Goal: Ask a question

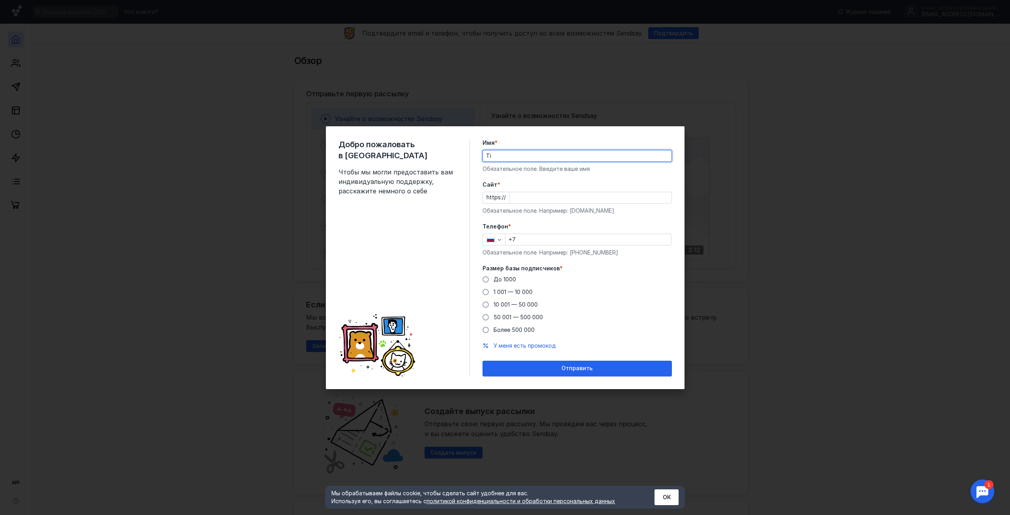
drag, startPoint x: 433, startPoint y: 153, endPoint x: 339, endPoint y: 164, distance: 94.5
click at [338, 164] on div "Добро пожаловать в Sendsay Чтобы мы могли предоставить вам индивидуальную подде…" at bounding box center [505, 257] width 358 height 263
type input "[PERSON_NAME]"
click at [511, 192] on div at bounding box center [590, 198] width 162 height 12
click at [512, 198] on input "Cайт *" at bounding box center [591, 197] width 162 height 11
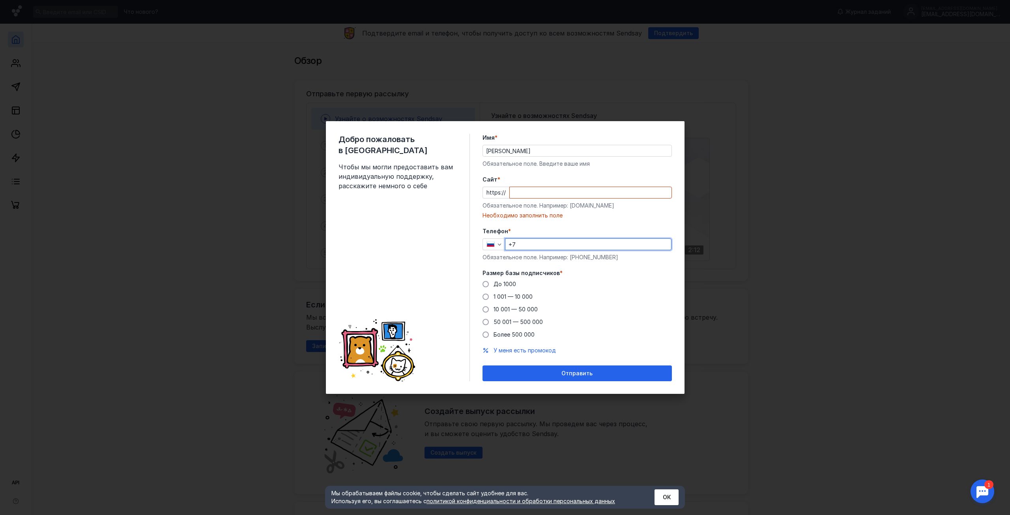
click at [552, 239] on input "+7" at bounding box center [588, 244] width 166 height 11
click at [547, 201] on div "Cайт * https:// Обязательное поле. Например: [DOMAIN_NAME] Необходимо заполнить…" at bounding box center [576, 197] width 189 height 44
click at [547, 196] on input "Cайт *" at bounding box center [591, 192] width 162 height 11
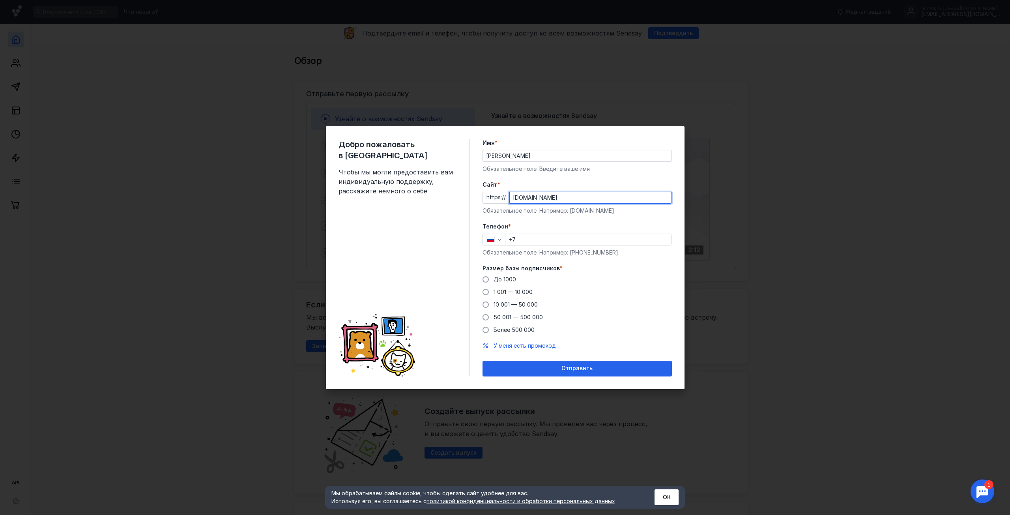
type input "[DOMAIN_NAME]"
click at [547, 231] on div "Телефон * +7 Обязательное поле. Например: [PHONE_NUMBER]" at bounding box center [576, 239] width 189 height 34
click at [547, 236] on input "+7" at bounding box center [588, 239] width 166 height 11
type input "[PHONE_NUMBER]"
click at [484, 276] on span at bounding box center [485, 279] width 6 height 6
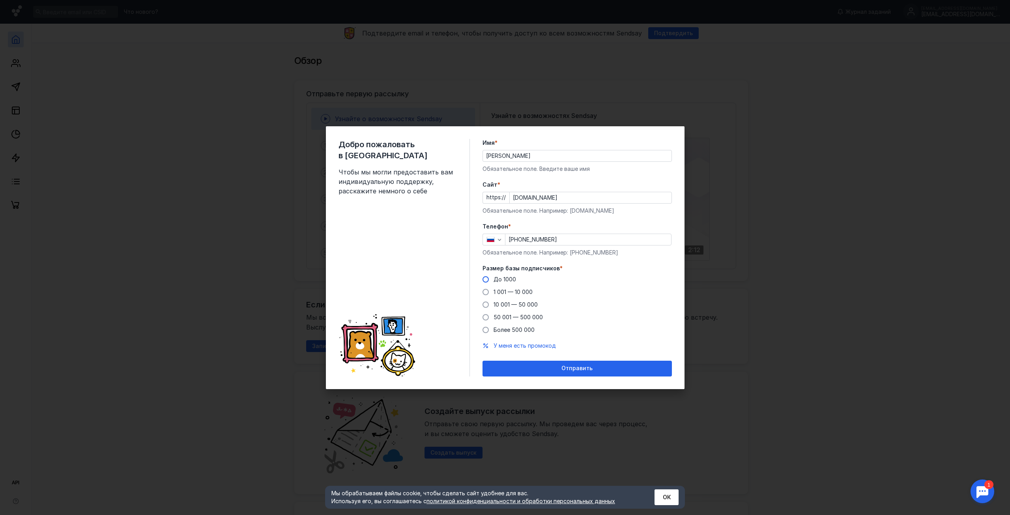
click at [0, 0] on input "До 1000" at bounding box center [0, 0] width 0 height 0
click at [528, 362] on div "Отправить" at bounding box center [576, 368] width 189 height 16
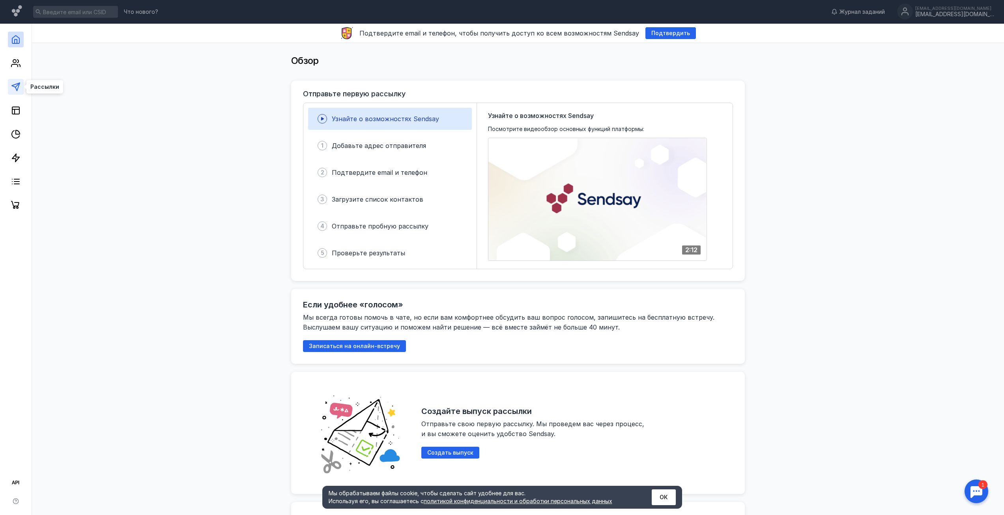
click at [14, 87] on polygon at bounding box center [16, 87] width 8 height 8
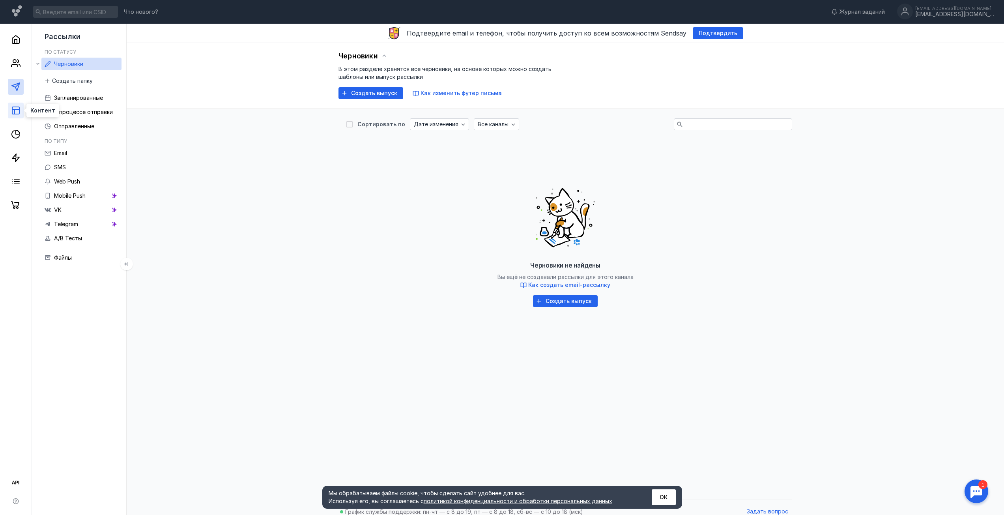
click at [14, 114] on rect at bounding box center [15, 110] width 7 height 7
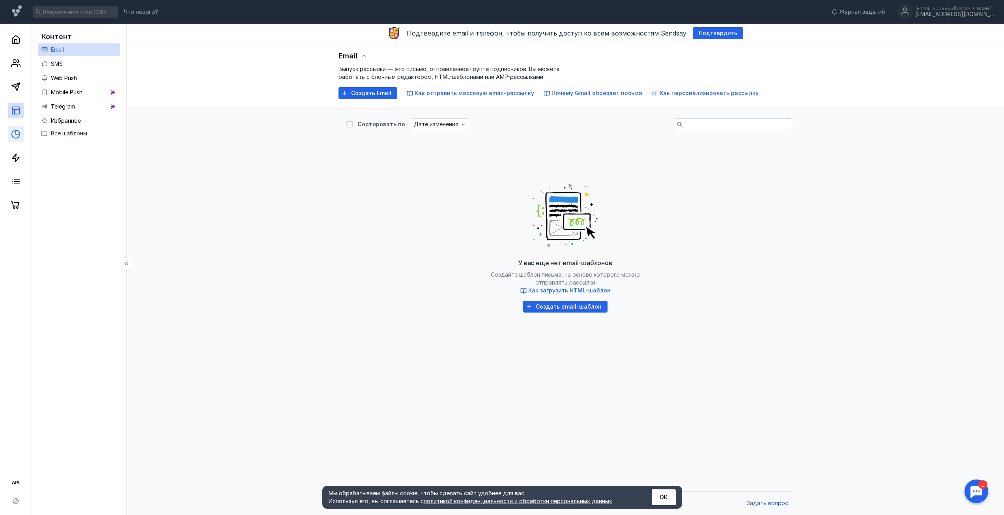
click at [12, 128] on link at bounding box center [16, 134] width 16 height 16
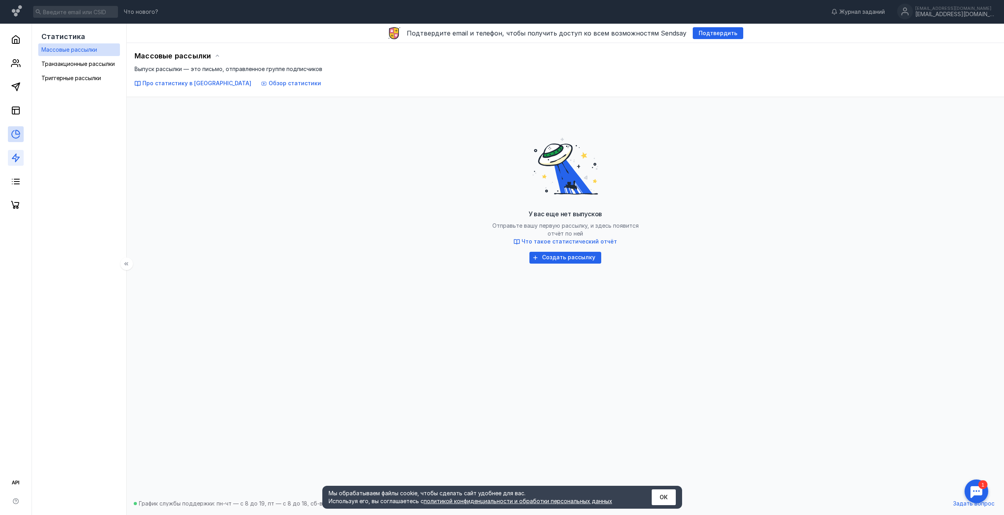
click at [13, 153] on link at bounding box center [16, 158] width 16 height 16
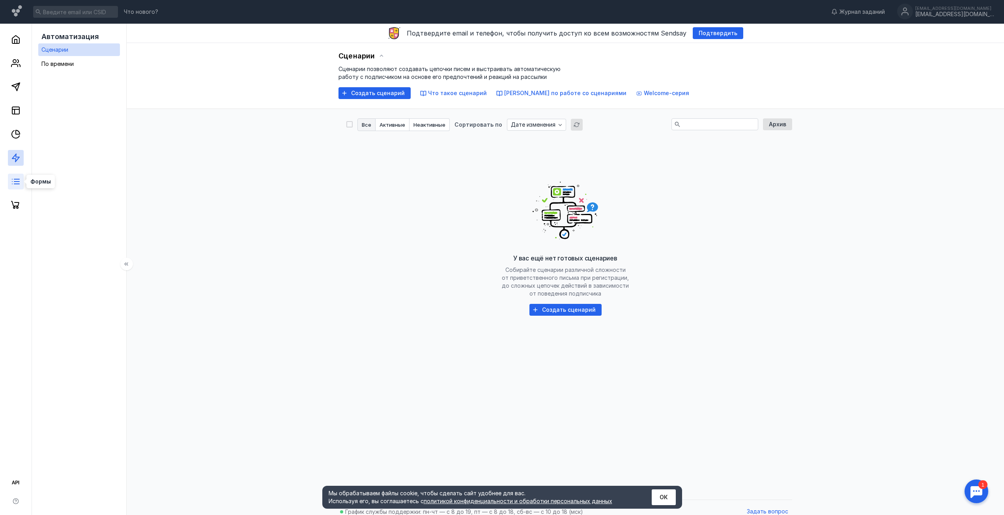
click at [17, 184] on line at bounding box center [16, 184] width 5 height 0
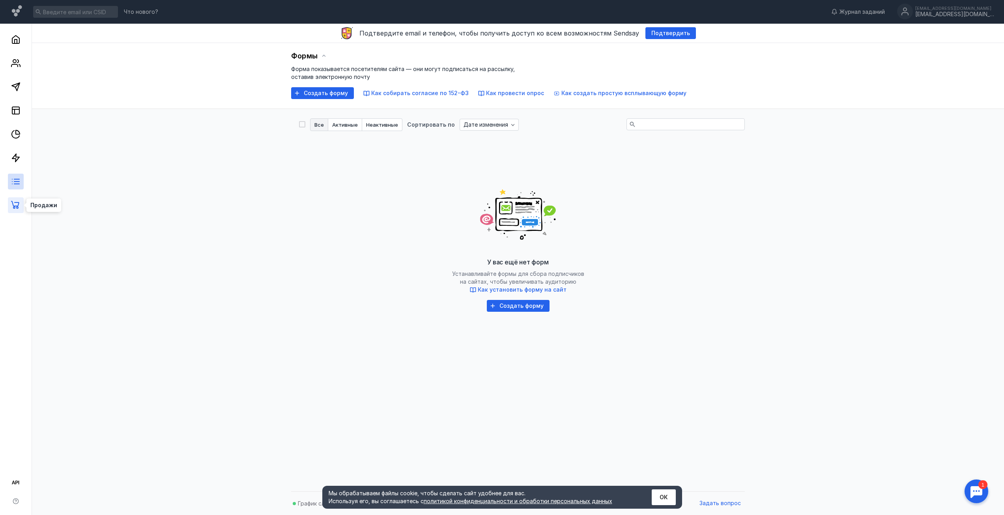
click at [12, 205] on icon at bounding box center [15, 204] width 9 height 9
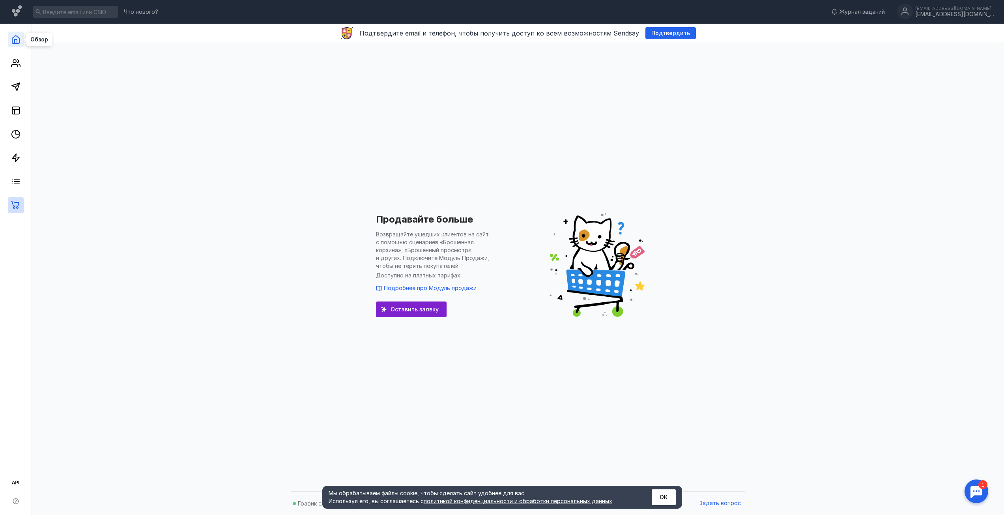
click at [20, 37] on icon at bounding box center [15, 39] width 9 height 9
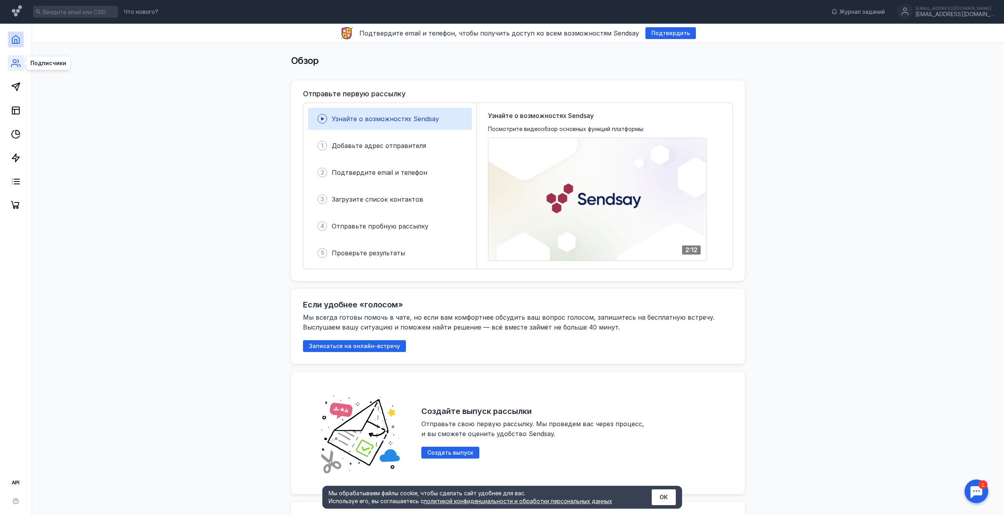
click at [11, 63] on icon at bounding box center [15, 62] width 9 height 9
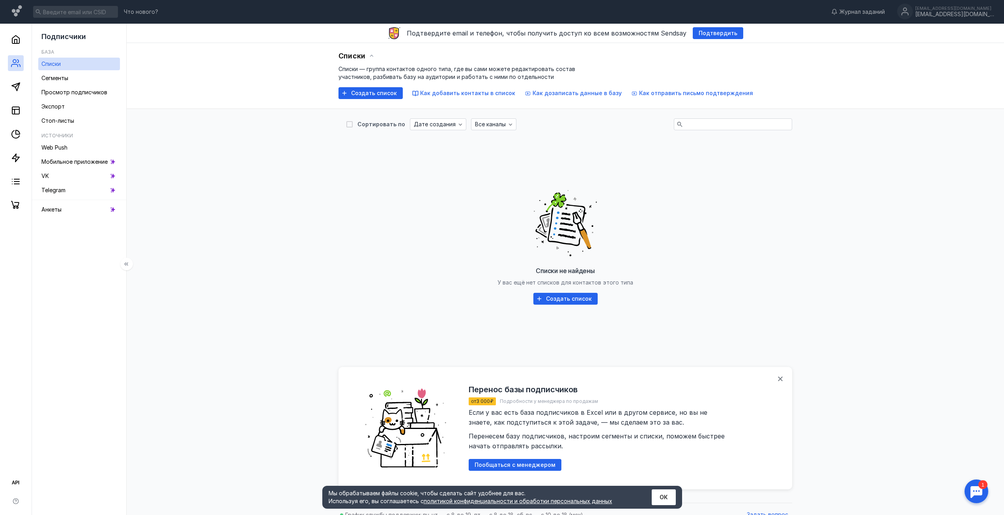
click at [15, 101] on div at bounding box center [16, 118] width 32 height 189
click at [17, 118] on link at bounding box center [16, 111] width 16 height 16
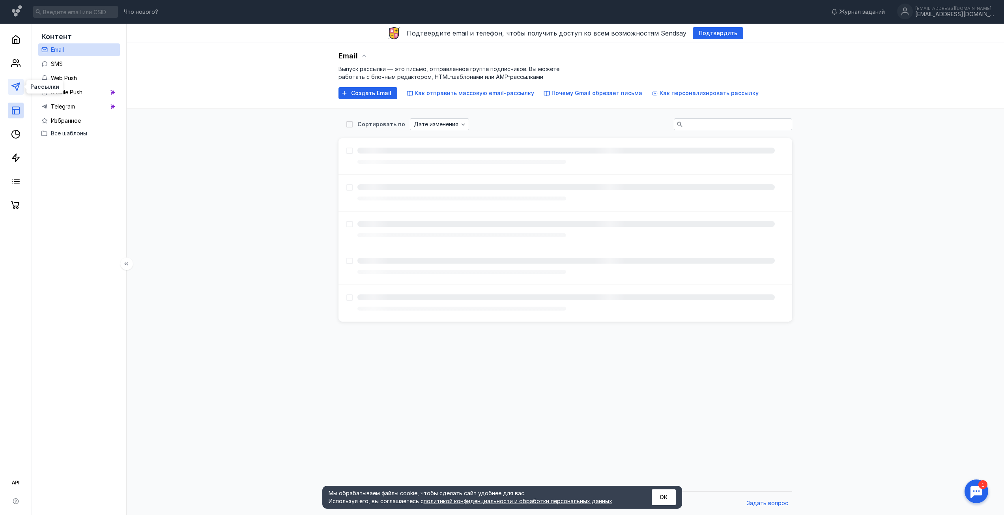
click at [11, 85] on icon at bounding box center [15, 86] width 9 height 9
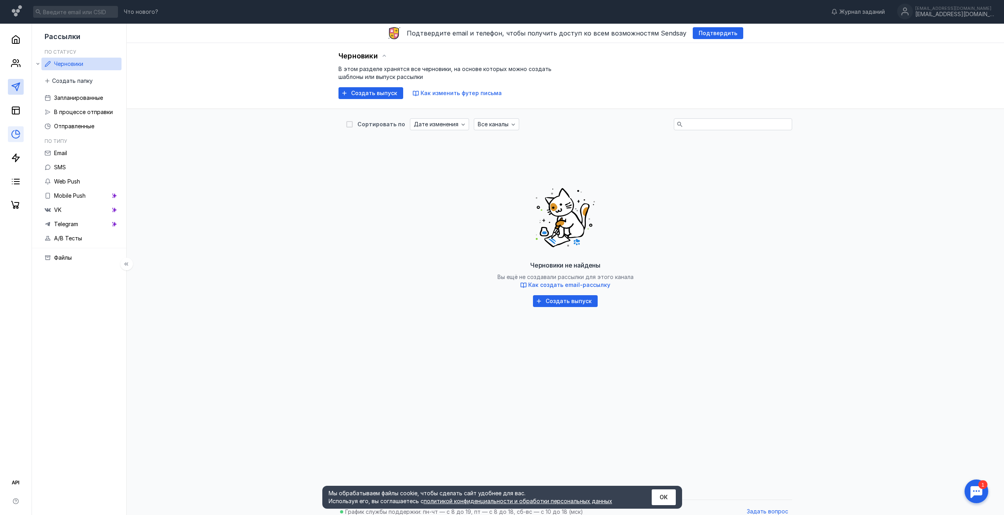
click at [11, 129] on link at bounding box center [16, 134] width 16 height 16
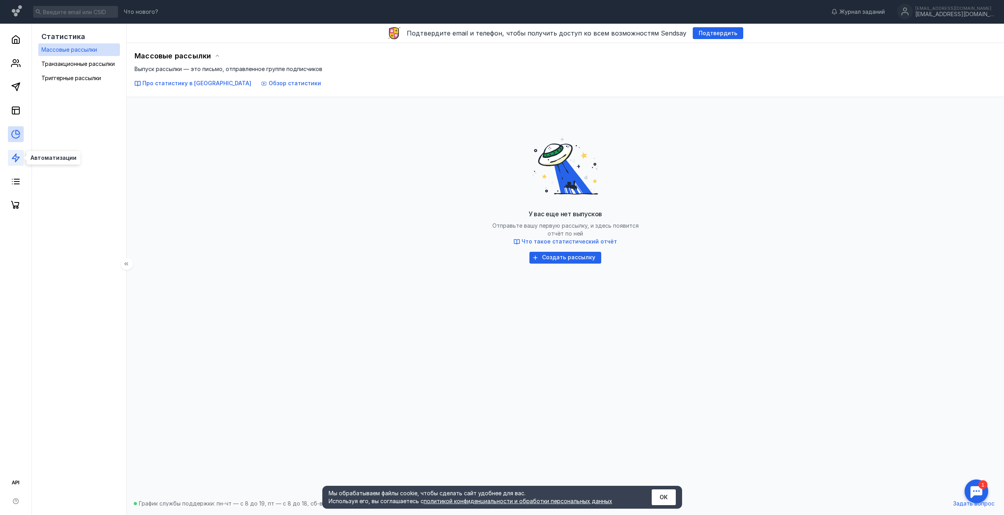
click at [16, 157] on polygon at bounding box center [15, 158] width 7 height 8
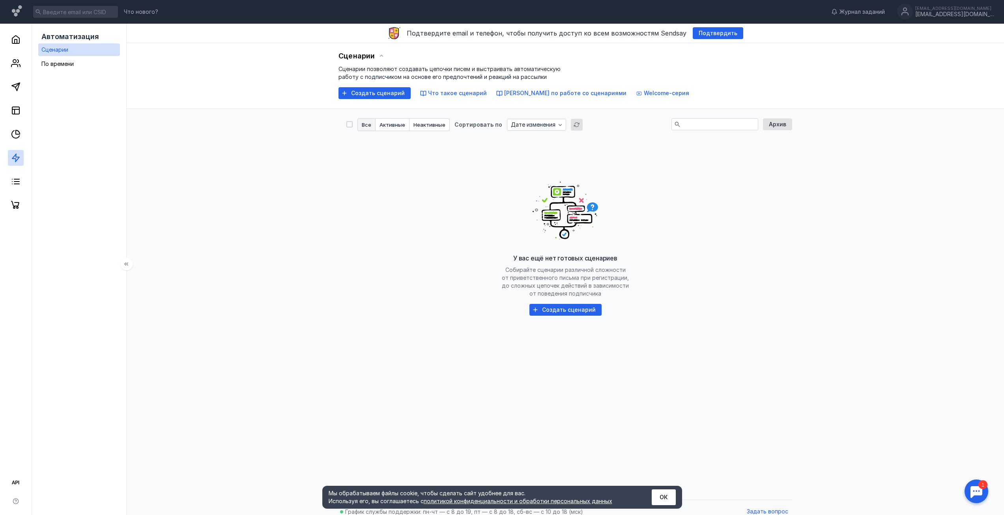
click at [17, 171] on div at bounding box center [16, 118] width 32 height 189
click at [17, 184] on line at bounding box center [16, 184] width 5 height 0
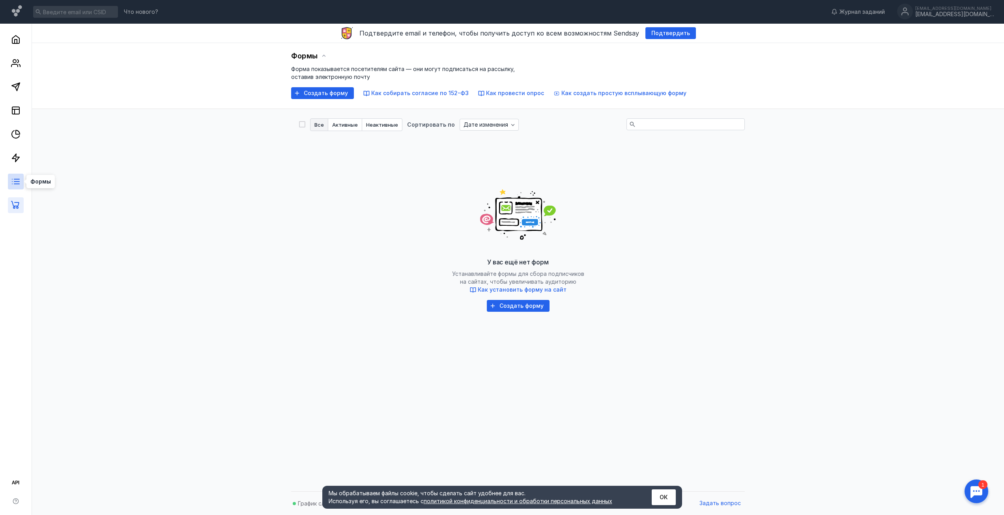
click at [18, 200] on link at bounding box center [16, 205] width 16 height 16
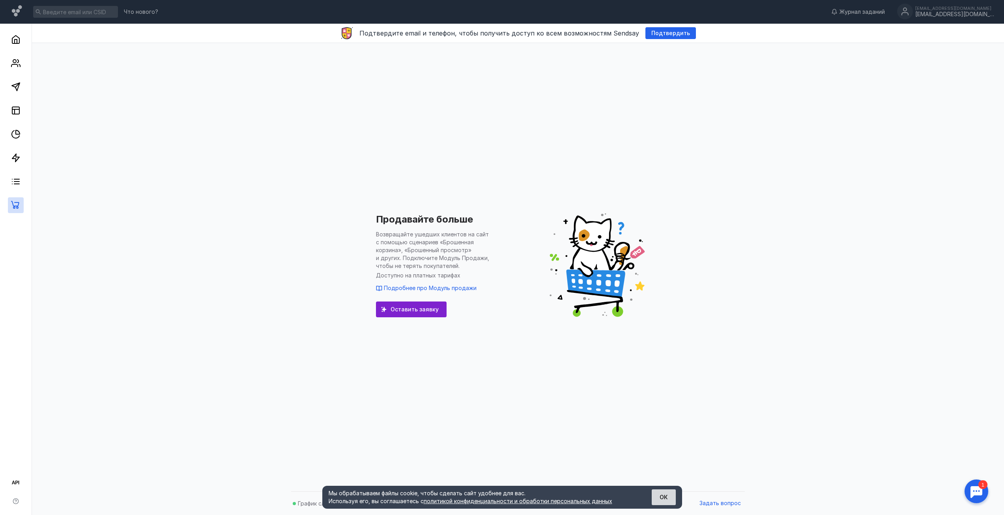
click at [656, 498] on button "ОК" at bounding box center [663, 497] width 24 height 16
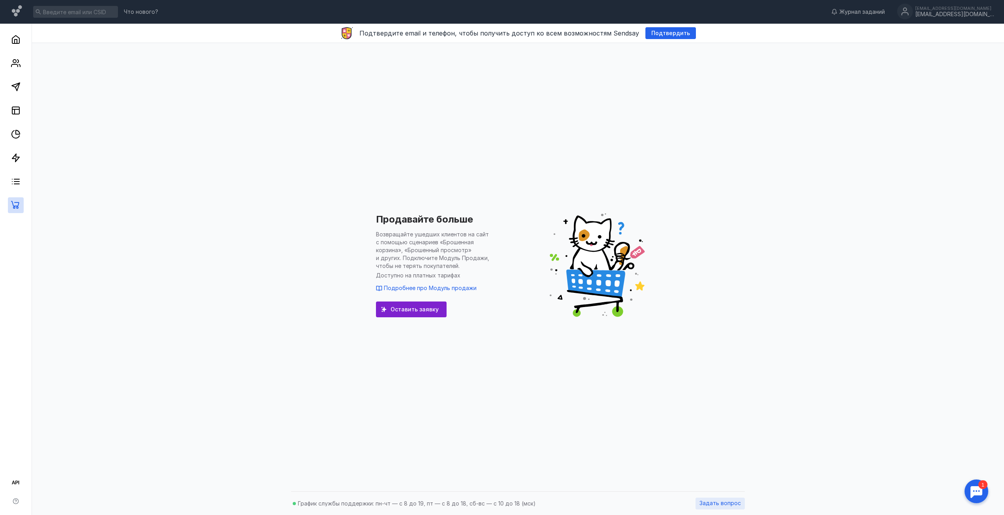
click at [723, 507] on div "Задать вопрос" at bounding box center [719, 503] width 49 height 12
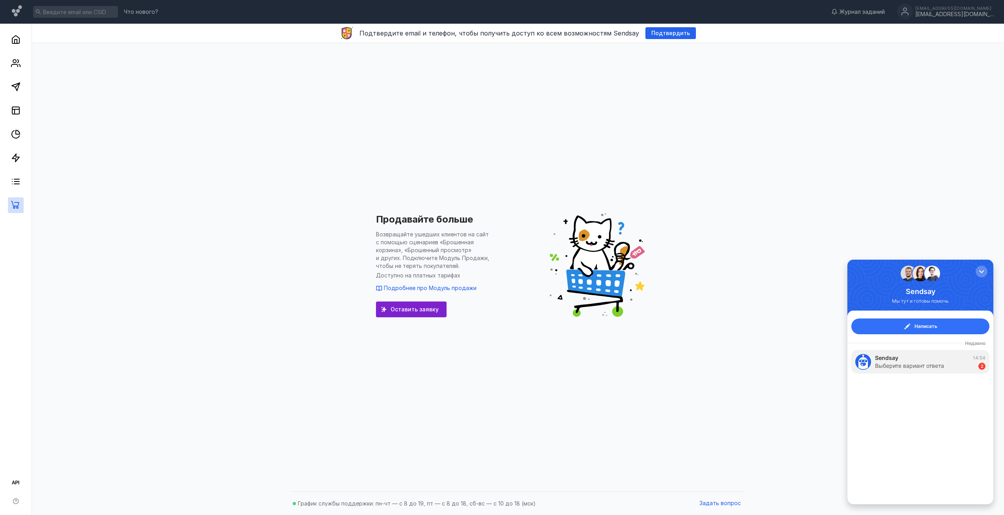
click at [915, 329] on span "Написать" at bounding box center [925, 326] width 23 height 8
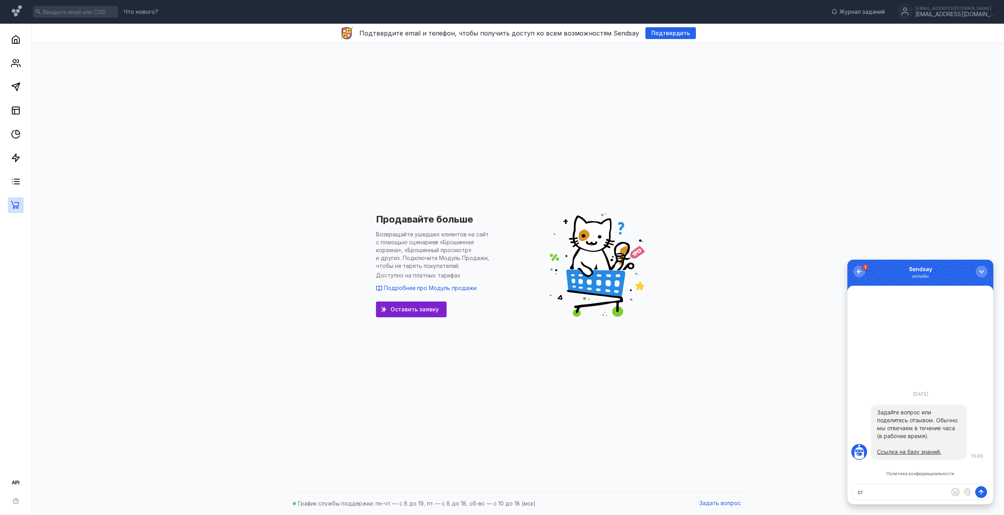
type textarea "c"
type textarea "сколько стоит подписка на месяц 500-1000 контактов?"
